Goal: Task Accomplishment & Management: Manage account settings

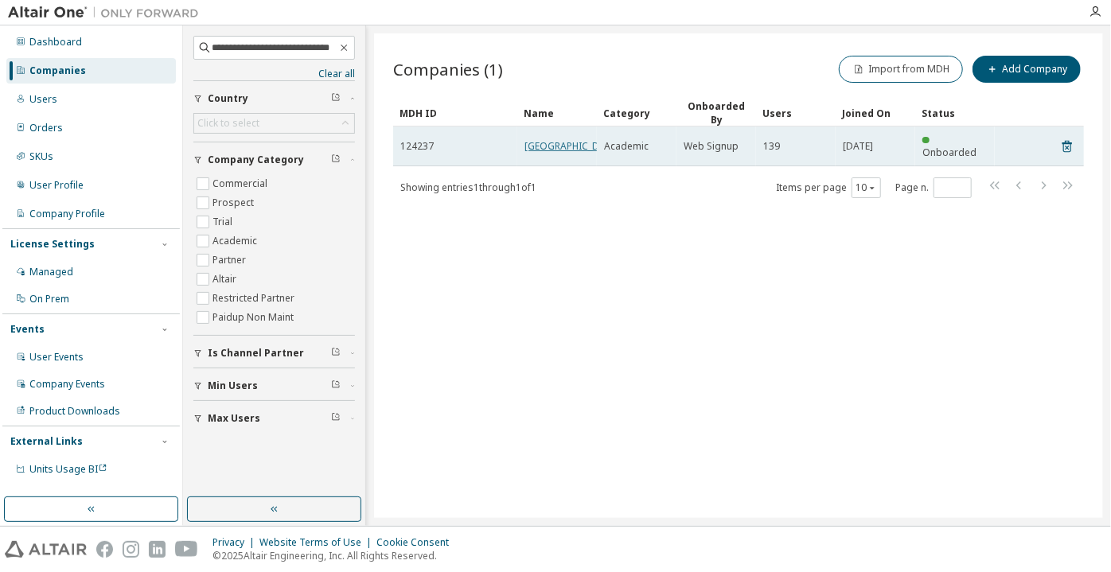
click at [540, 153] on link "[GEOGRAPHIC_DATA]" at bounding box center [573, 146] width 96 height 14
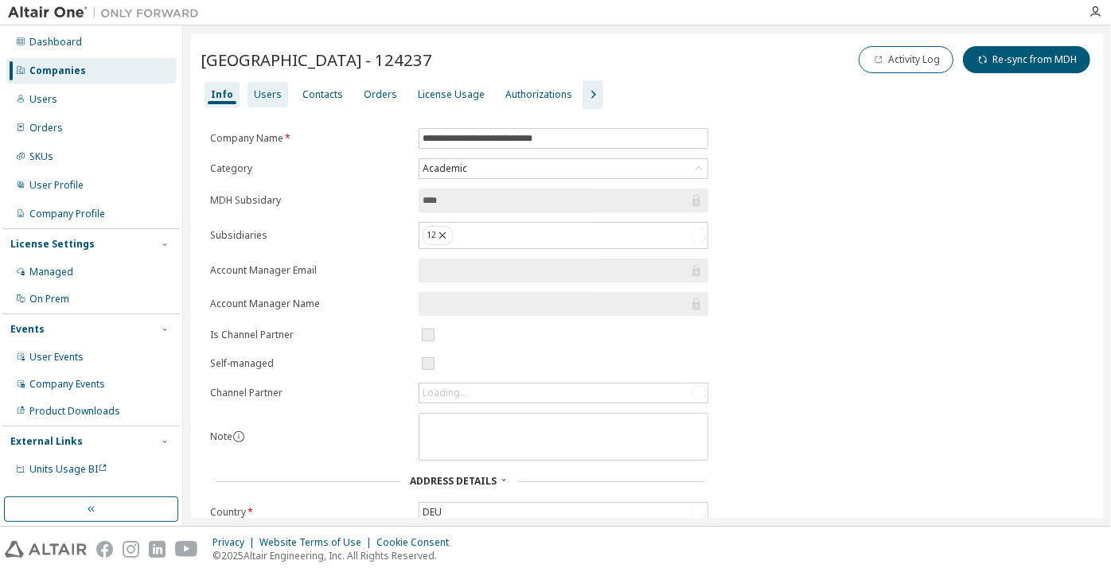
click at [271, 95] on div "Users" at bounding box center [268, 94] width 28 height 13
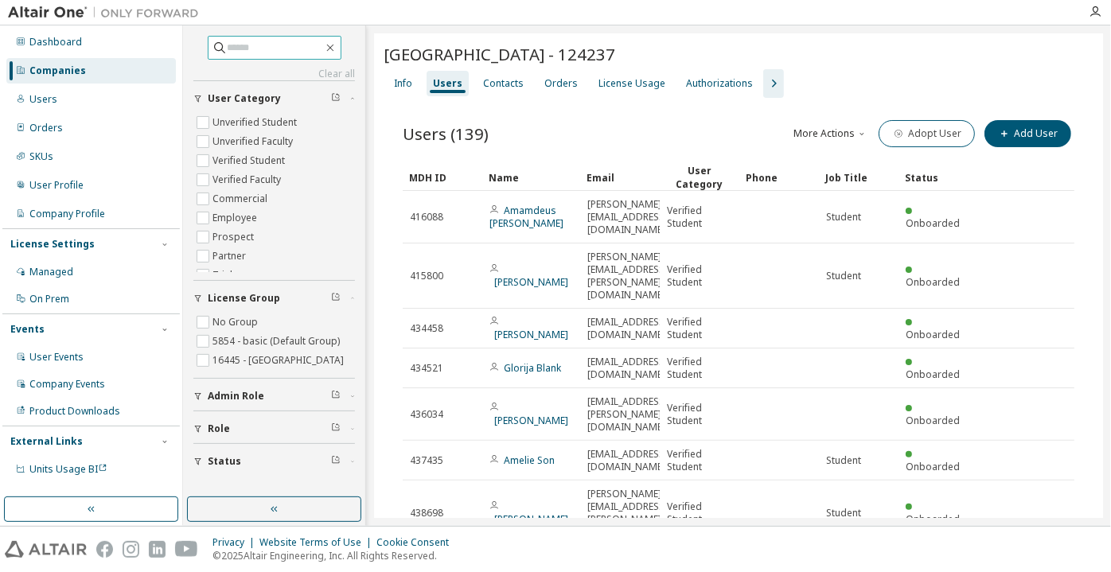
click at [254, 57] on span at bounding box center [275, 48] width 134 height 24
click at [251, 53] on input "text" at bounding box center [276, 48] width 96 height 16
paste input "**********"
type input "**********"
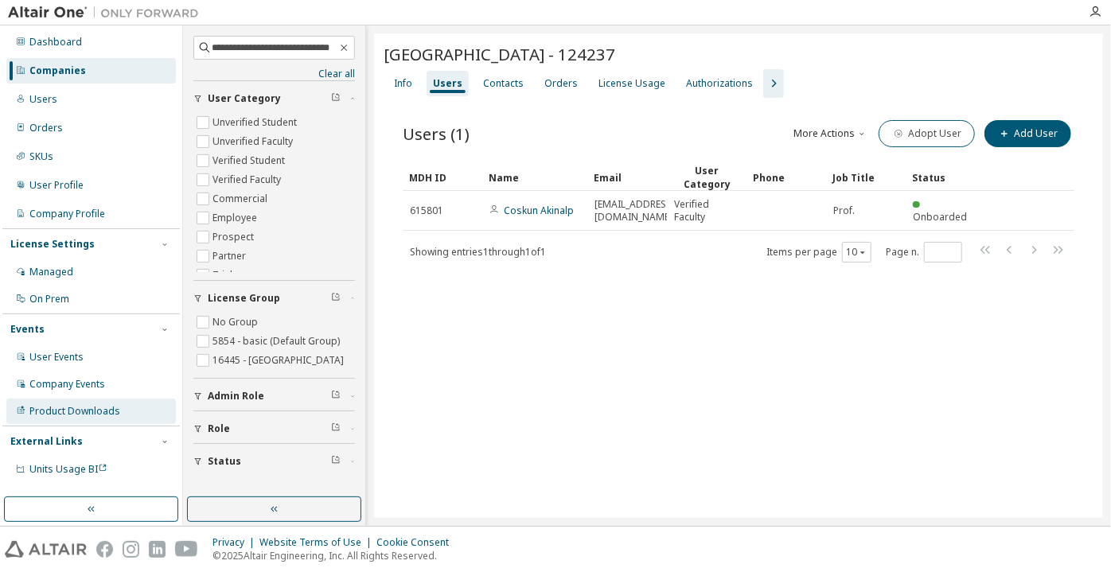
click at [119, 413] on div "Product Downloads" at bounding box center [91, 411] width 170 height 25
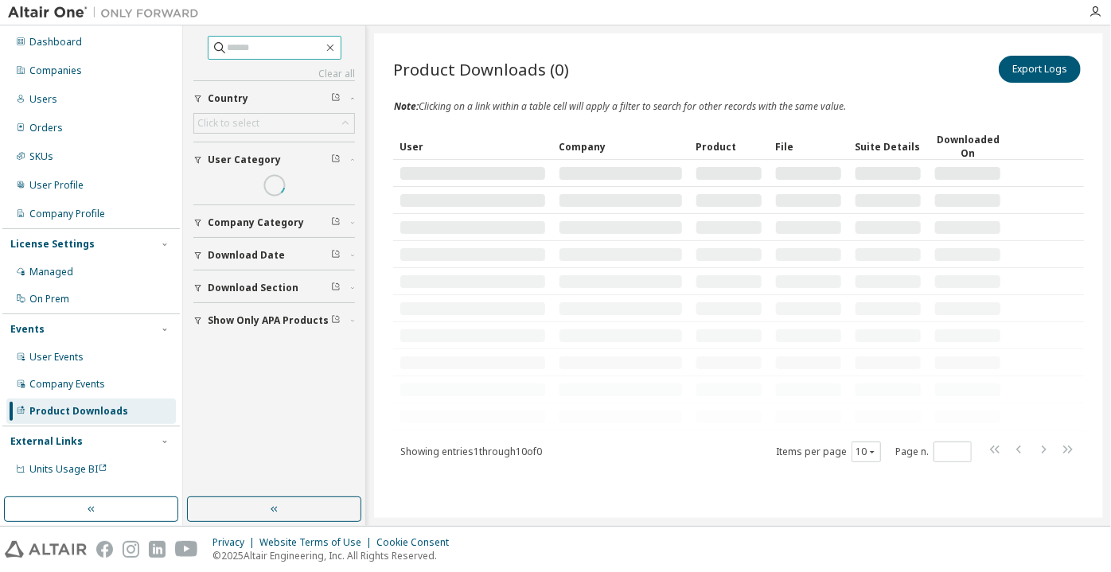
click at [244, 57] on span at bounding box center [275, 48] width 134 height 24
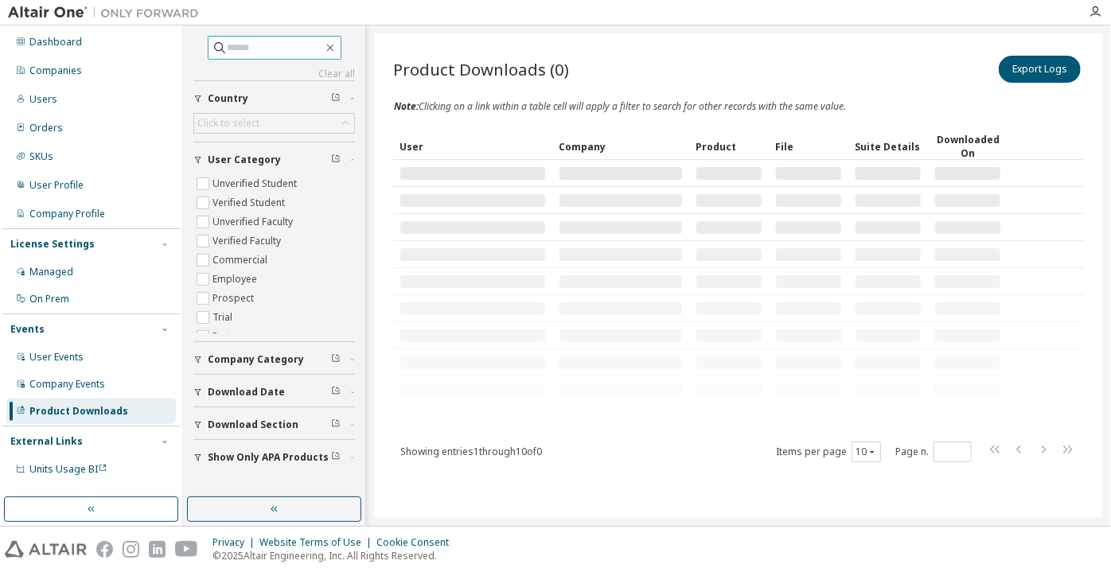
click at [244, 54] on input "text" at bounding box center [276, 48] width 96 height 16
paste input "**********"
type input "**********"
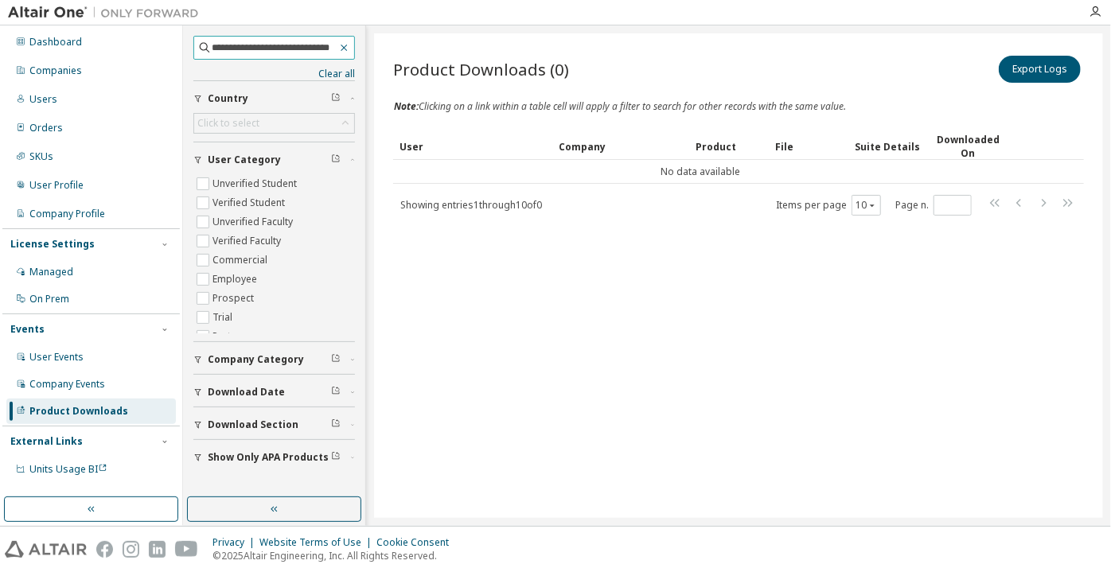
click at [342, 50] on icon "button" at bounding box center [344, 47] width 12 height 13
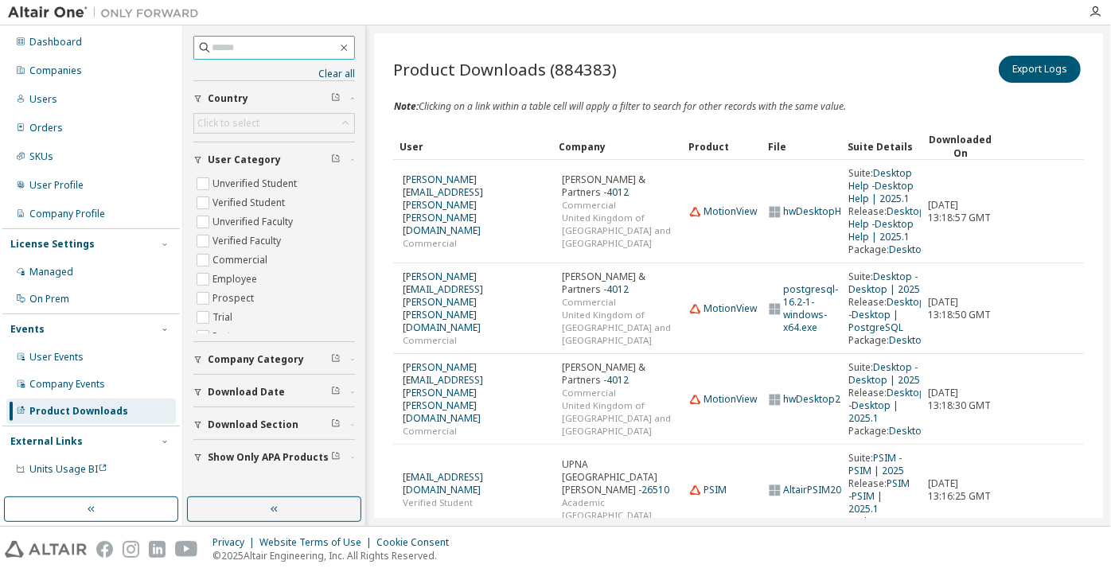
click at [120, 409] on div "Product Downloads" at bounding box center [78, 411] width 99 height 13
click at [142, 72] on div "Companies" at bounding box center [91, 70] width 170 height 25
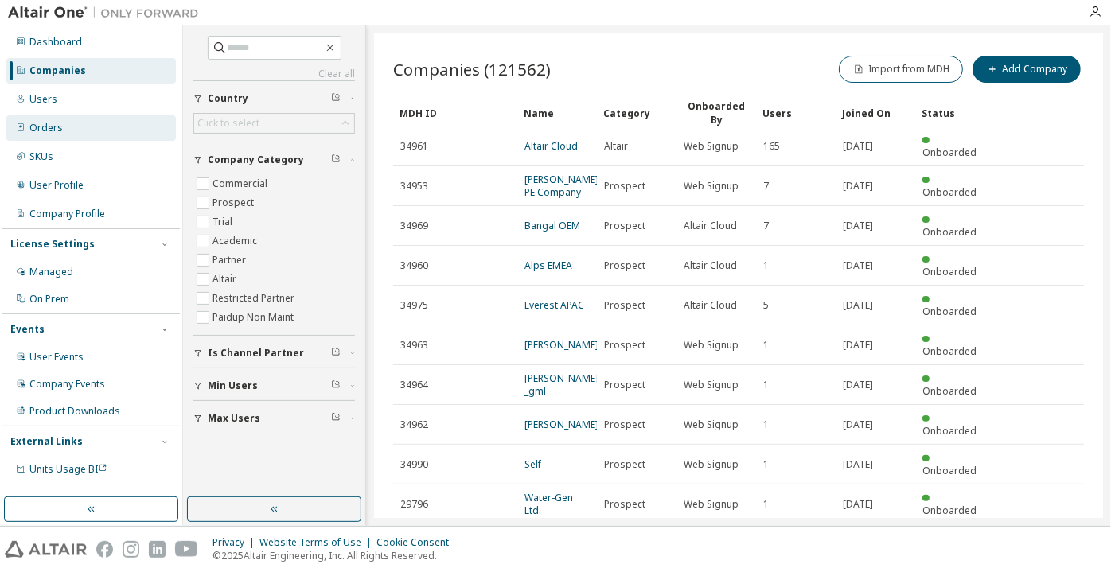
click at [123, 117] on div "Orders" at bounding box center [91, 127] width 170 height 25
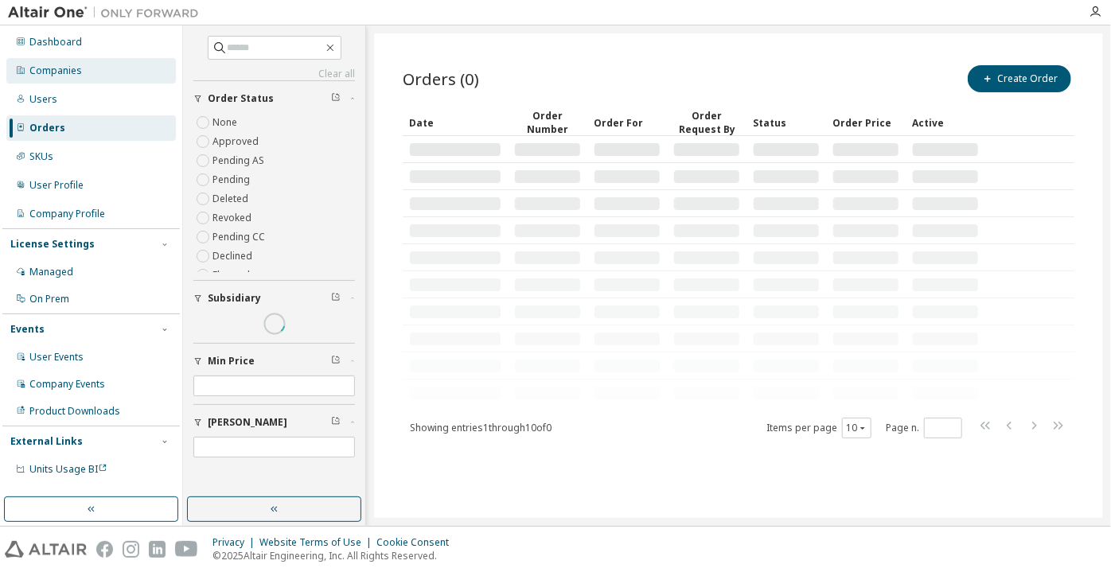
click at [119, 62] on div "Companies" at bounding box center [91, 70] width 170 height 25
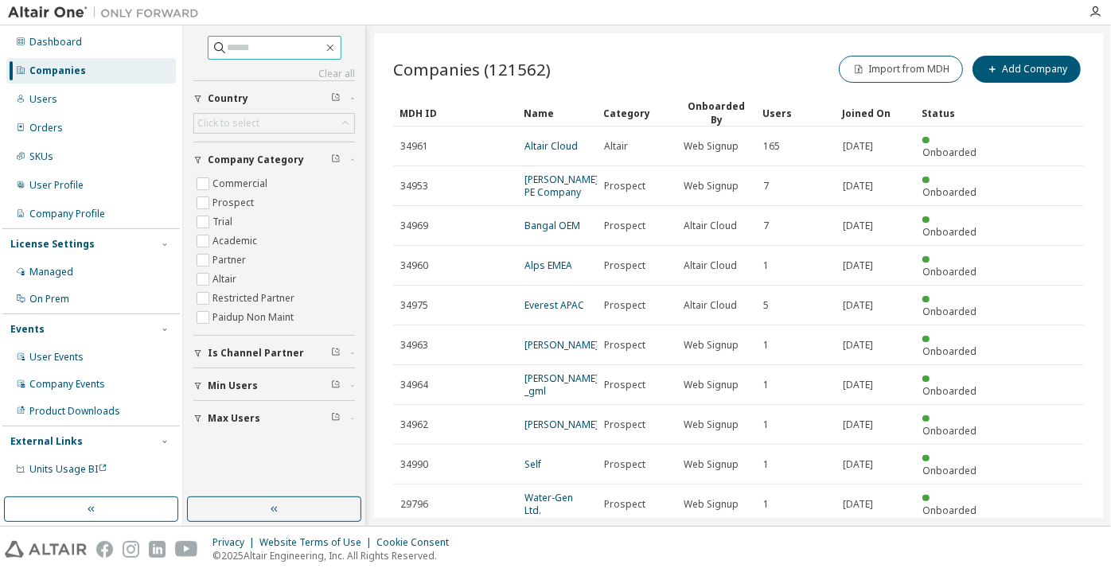
click at [231, 41] on input "text" at bounding box center [276, 48] width 96 height 16
paste input "**********"
type input "**********"
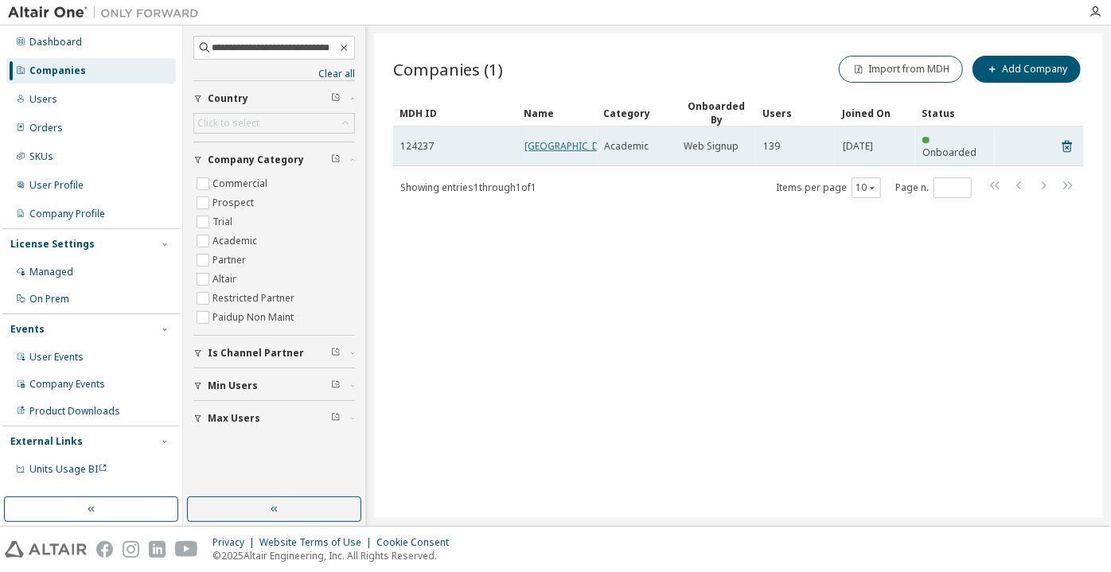
click at [548, 149] on link "[GEOGRAPHIC_DATA]" at bounding box center [573, 146] width 96 height 14
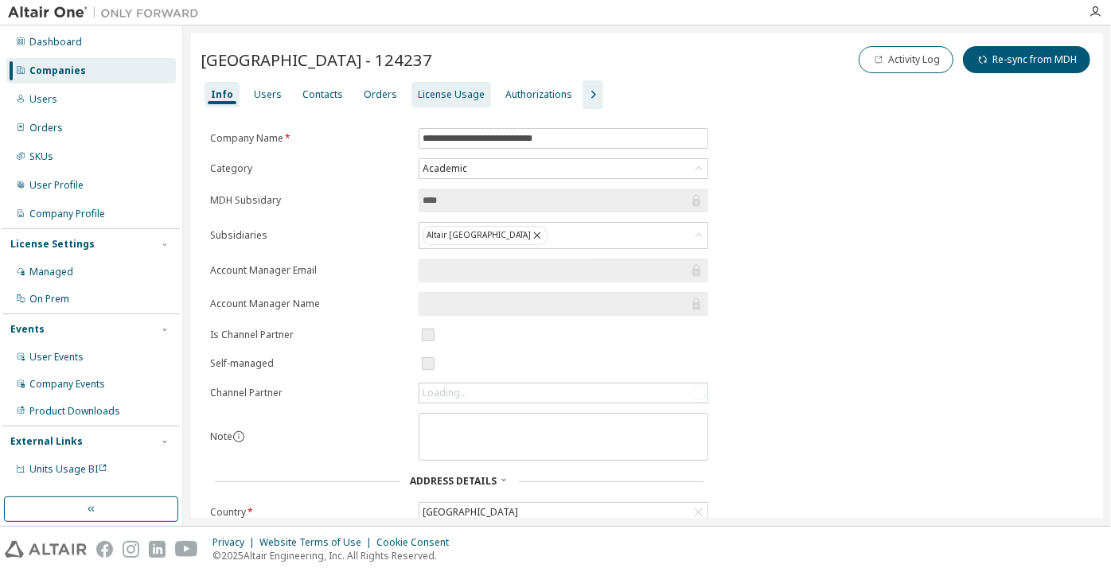
click at [439, 103] on div "License Usage" at bounding box center [452, 94] width 80 height 25
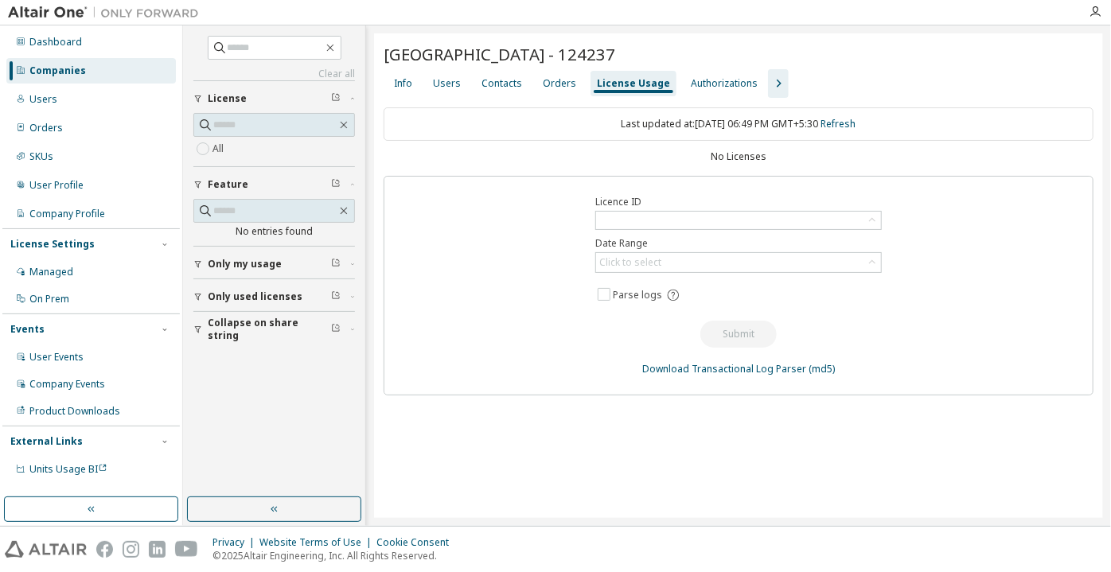
click at [531, 76] on div "Info Users Contacts Orders License Usage Authorizations" at bounding box center [739, 83] width 710 height 29
click at [537, 88] on div "Orders" at bounding box center [560, 83] width 46 height 25
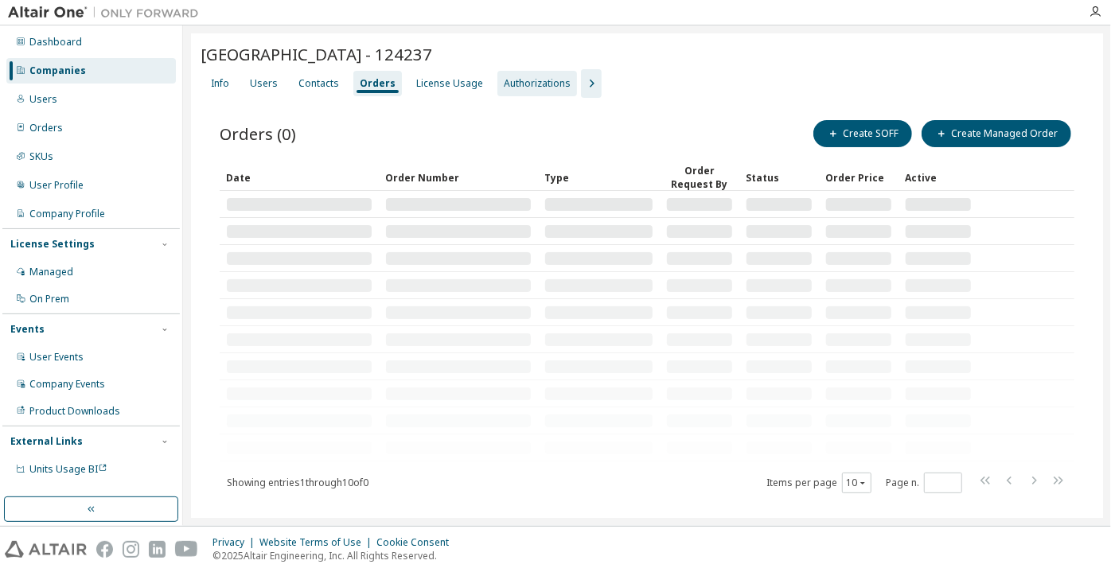
click at [549, 84] on div "Authorizations" at bounding box center [537, 83] width 67 height 13
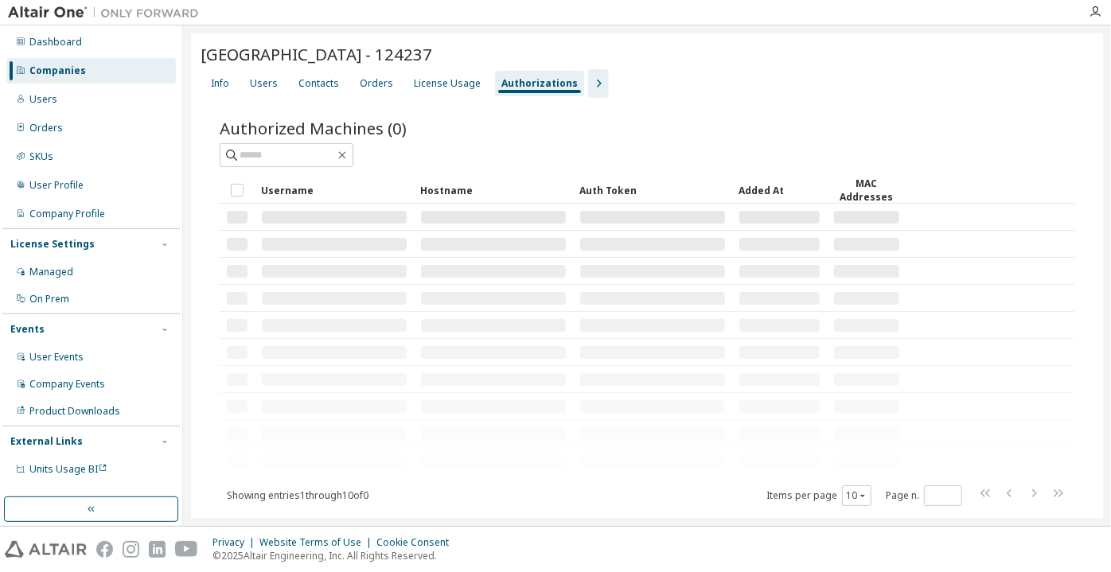
click at [588, 93] on button "button" at bounding box center [598, 83] width 21 height 29
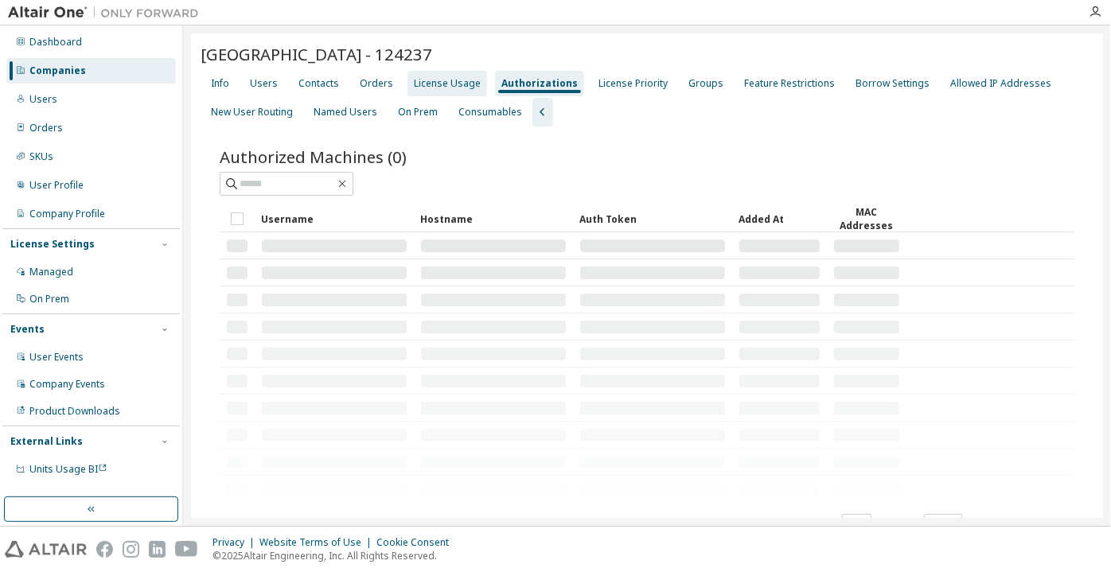
click at [447, 83] on div "License Usage" at bounding box center [447, 83] width 67 height 13
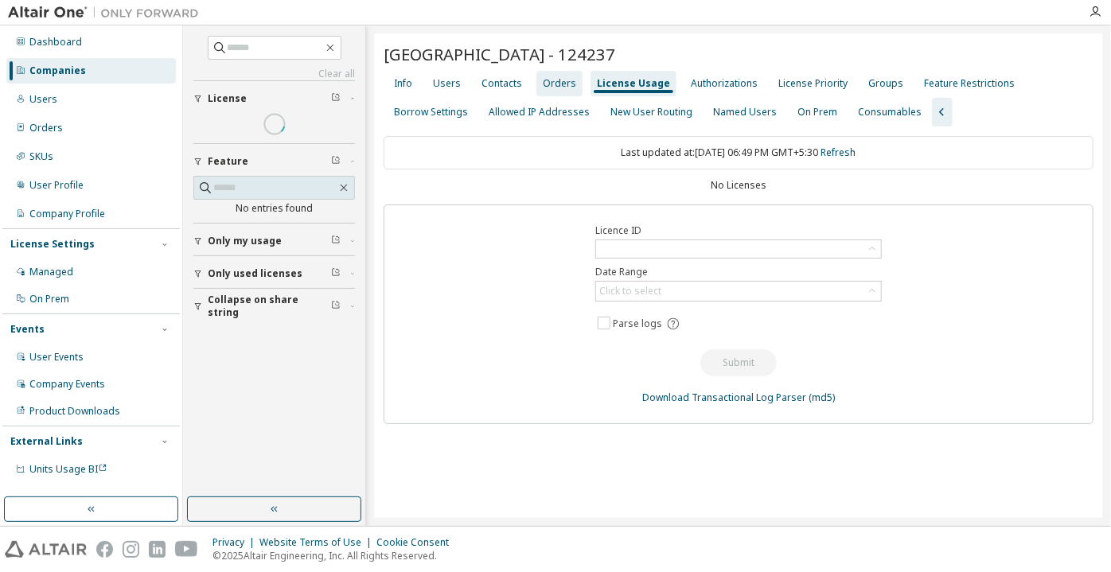
click at [547, 77] on div "Orders" at bounding box center [559, 83] width 33 height 13
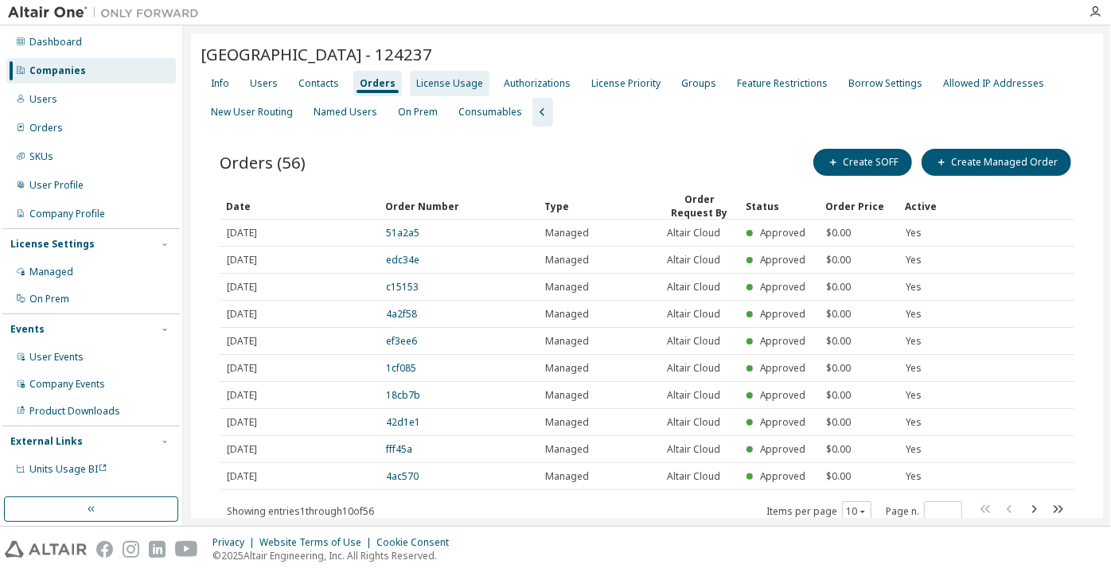
click at [451, 84] on div "License Usage" at bounding box center [449, 83] width 67 height 13
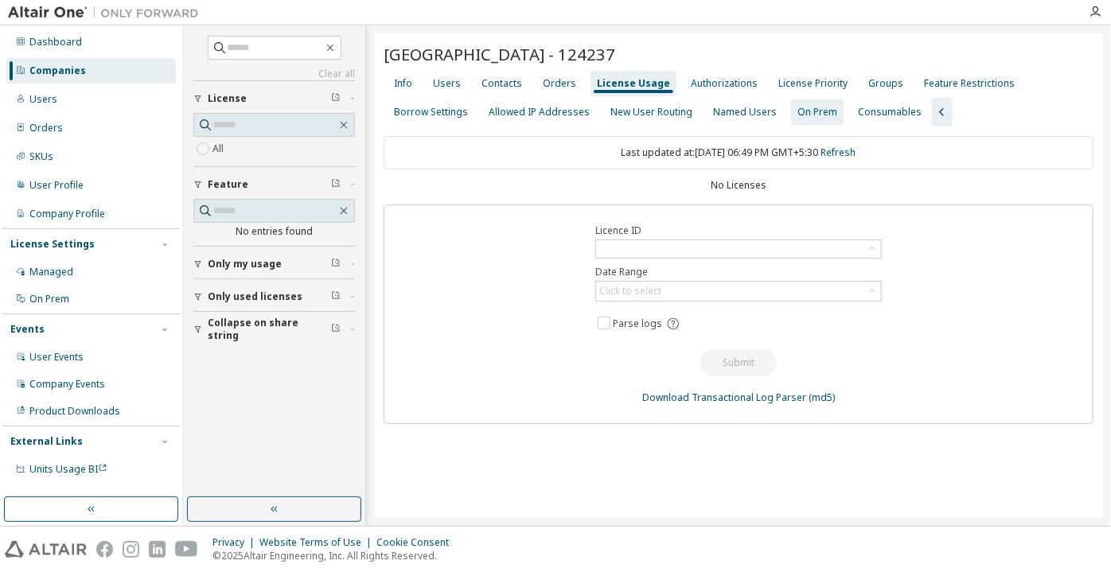
click at [818, 114] on div "On Prem" at bounding box center [818, 112] width 40 height 13
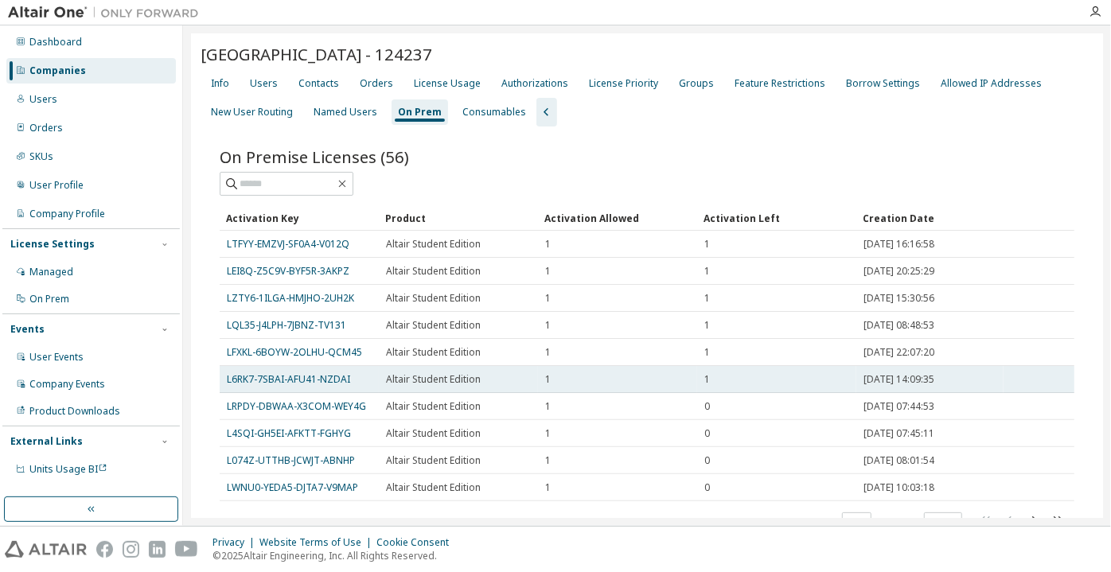
scroll to position [65, 0]
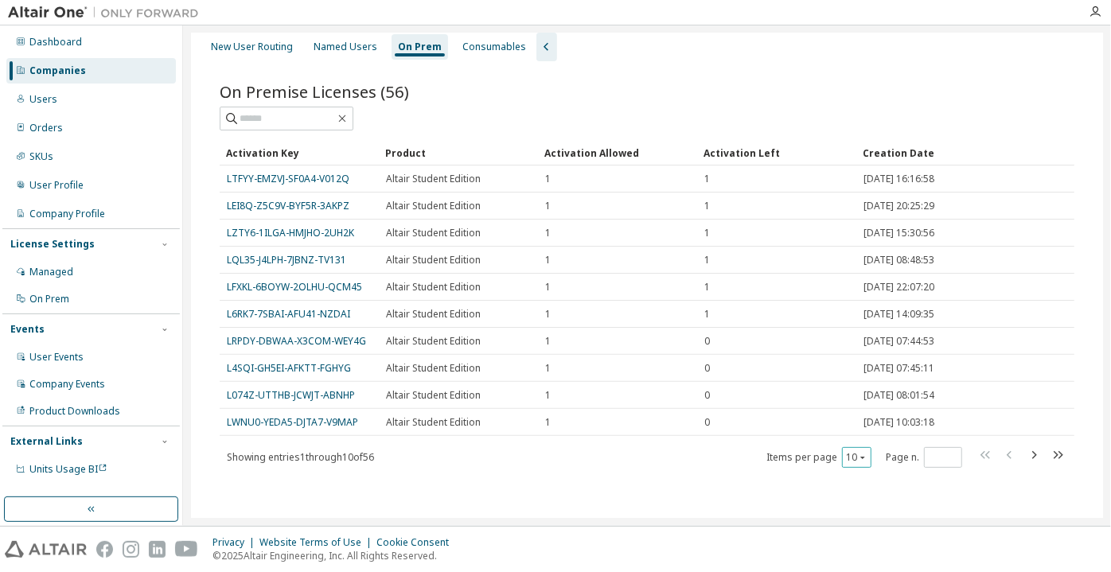
click at [849, 464] on div "10" at bounding box center [856, 457] width 29 height 21
click at [849, 454] on button "10" at bounding box center [856, 457] width 21 height 13
click at [853, 557] on div "100" at bounding box center [898, 554] width 127 height 19
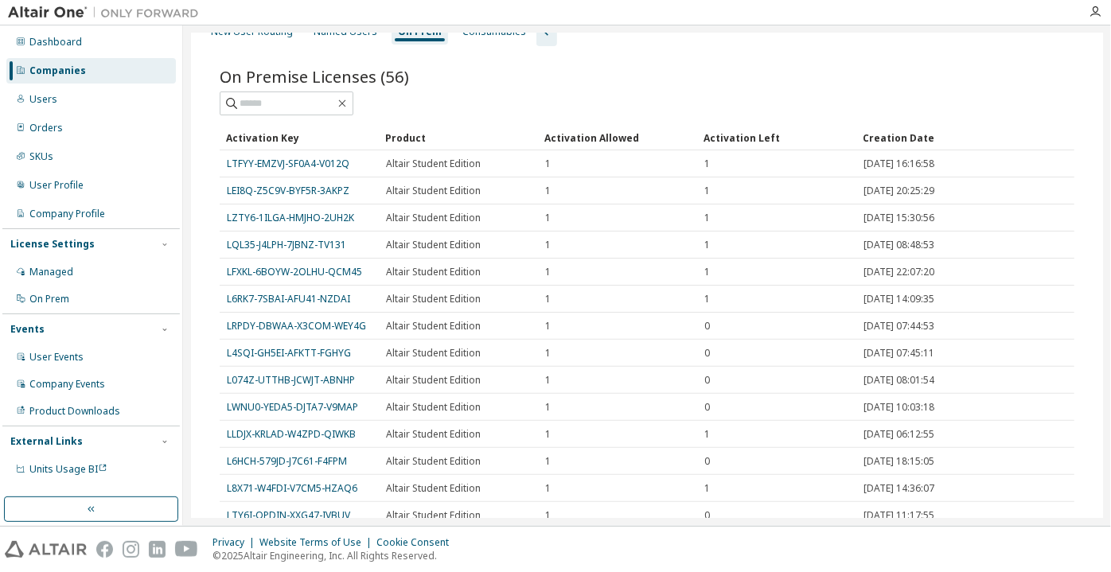
scroll to position [0, 0]
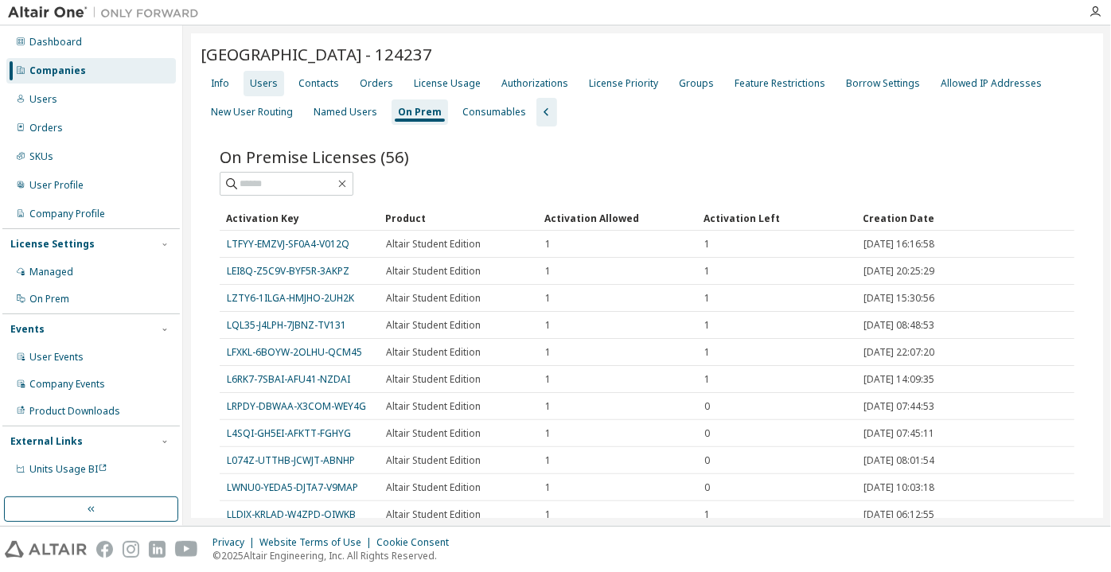
click at [261, 88] on div "Users" at bounding box center [264, 83] width 28 height 13
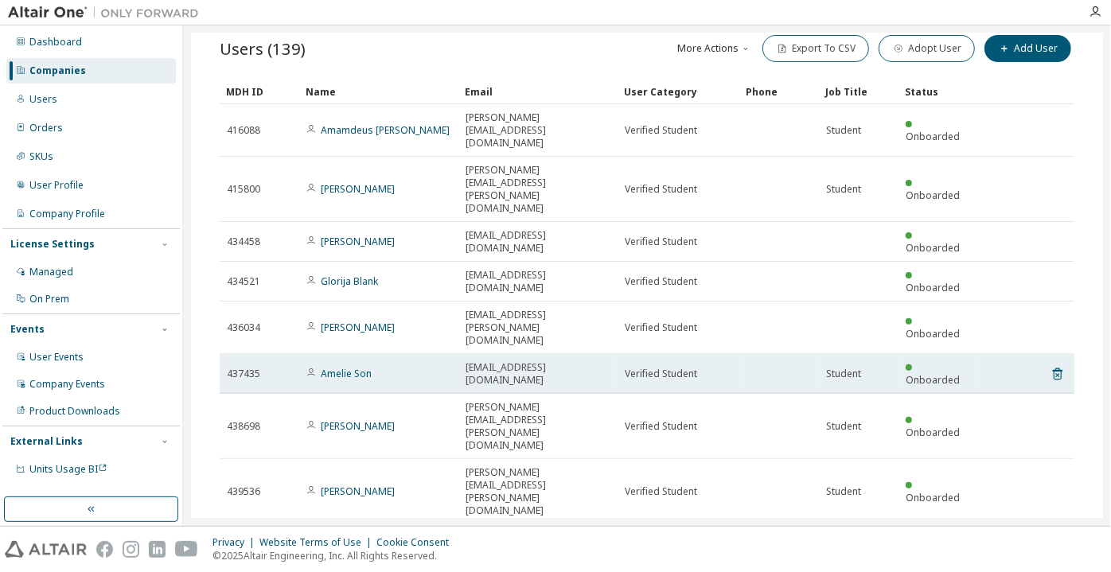
scroll to position [154, 0]
